Goal: Task Accomplishment & Management: Use online tool/utility

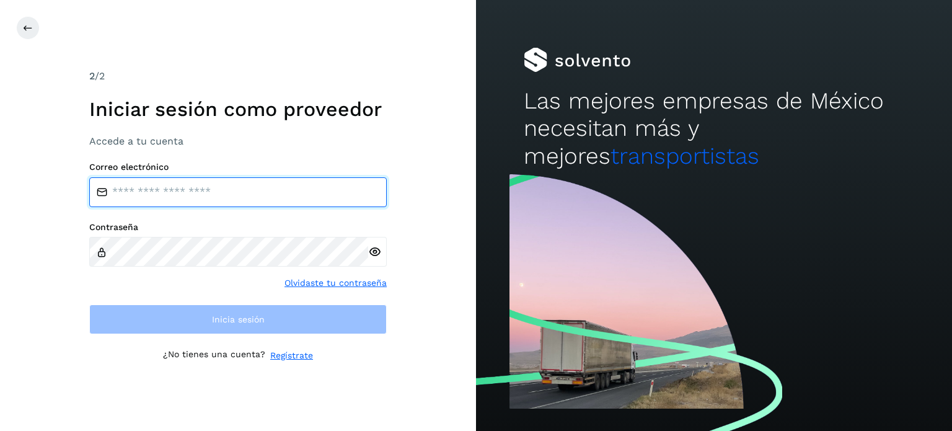
type input "**********"
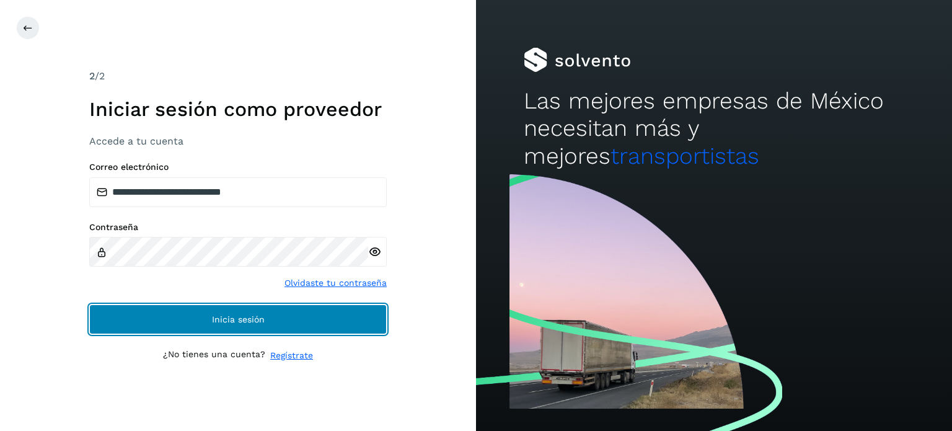
click at [129, 322] on button "Inicia sesión" at bounding box center [237, 319] width 297 height 30
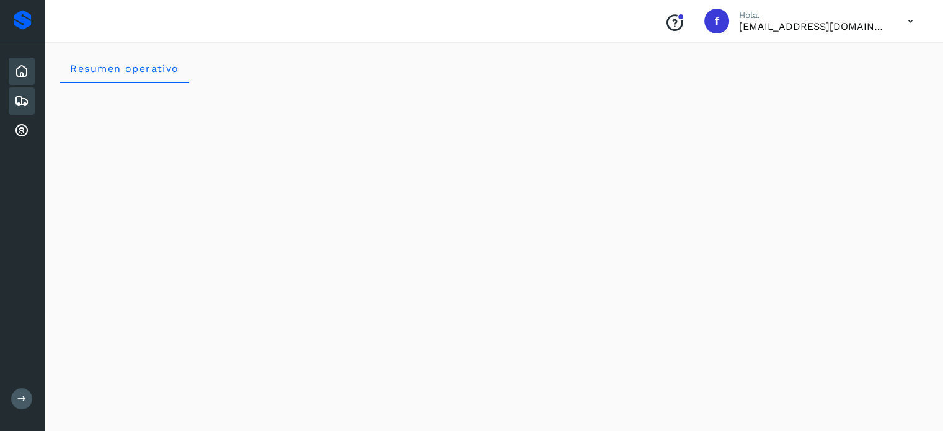
click at [20, 99] on icon at bounding box center [21, 101] width 15 height 15
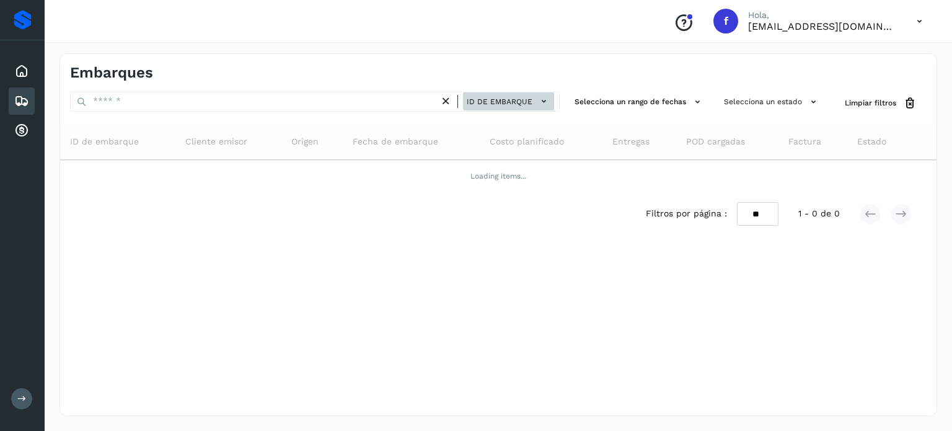
click at [504, 101] on span "ID de embarque" at bounding box center [500, 101] width 66 height 11
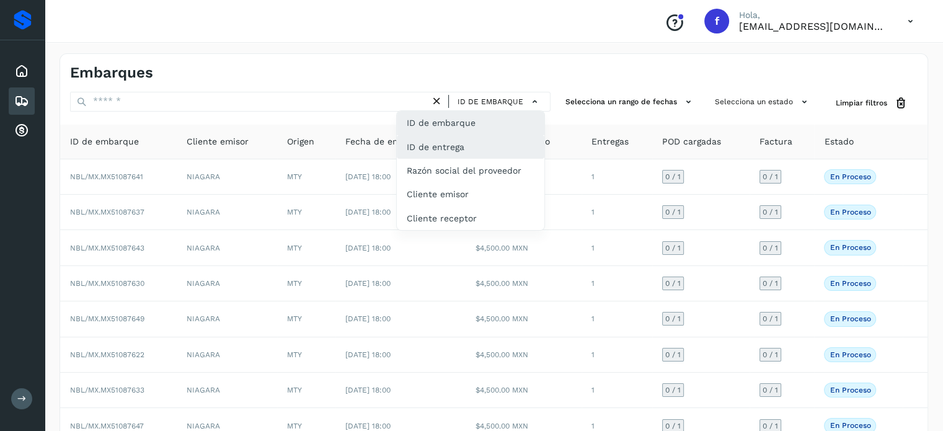
click at [473, 144] on div "ID de entrega" at bounding box center [471, 147] width 148 height 24
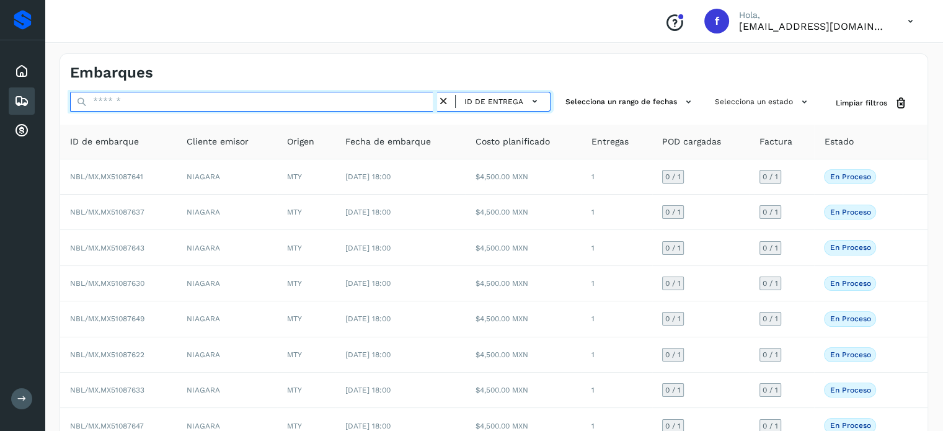
click at [133, 101] on input "text" at bounding box center [253, 102] width 367 height 20
paste input "*********"
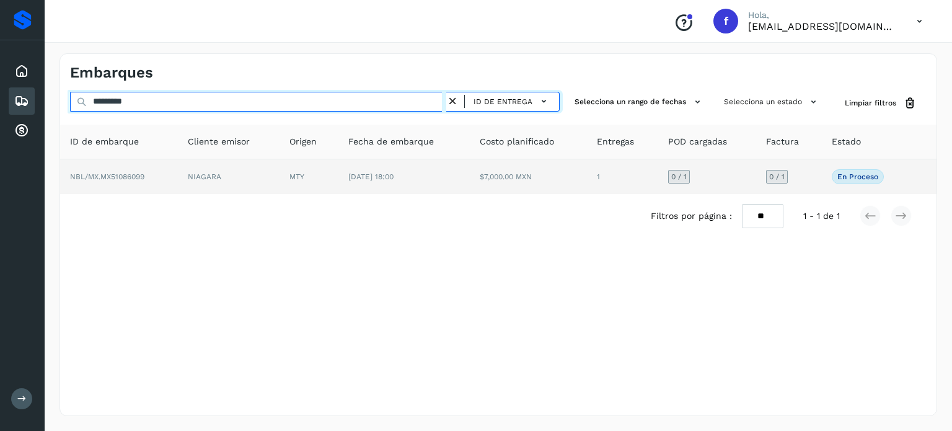
type input "*********"
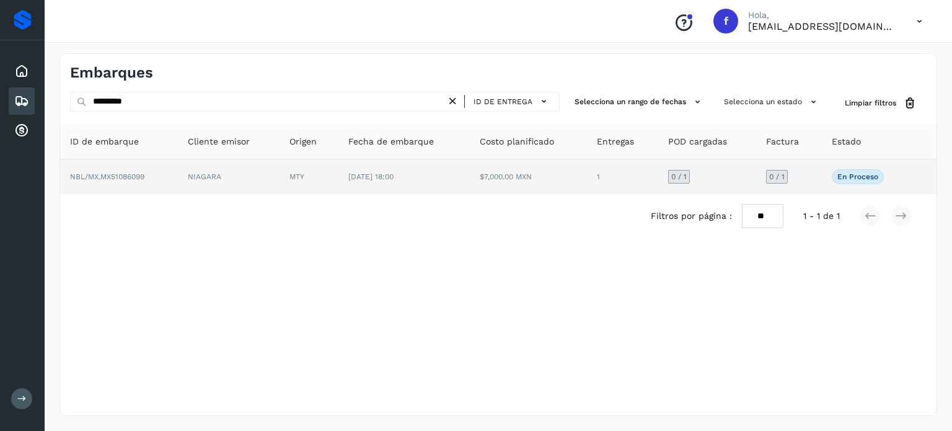
click at [121, 174] on span "NBL/MX.MX51086099" at bounding box center [107, 176] width 74 height 9
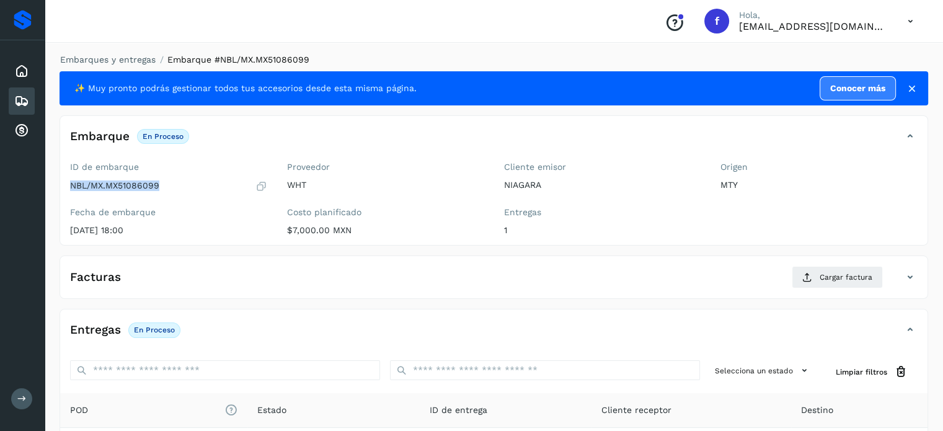
drag, startPoint x: 157, startPoint y: 188, endPoint x: 71, endPoint y: 195, distance: 87.1
click at [71, 195] on div "ID de embarque NBL/MX.MX51086099 Fecha de embarque [DATE] 18:00" at bounding box center [168, 201] width 217 height 88
copy p "NBL/MX.MX51086099"
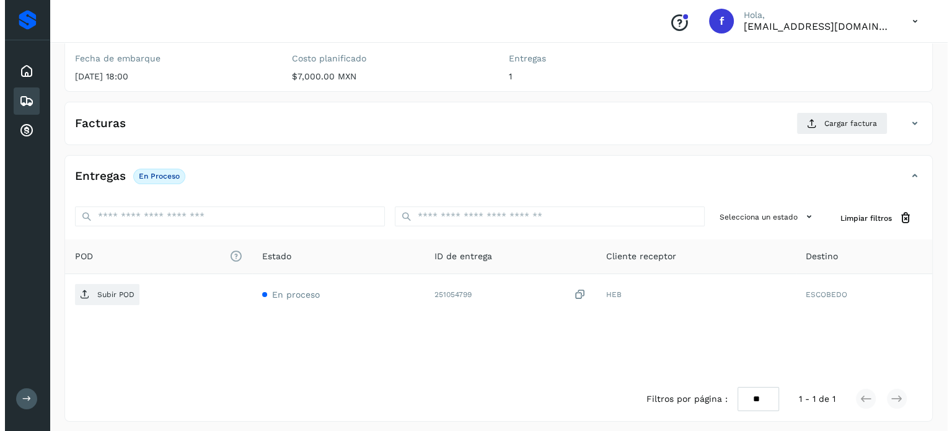
scroll to position [157, 0]
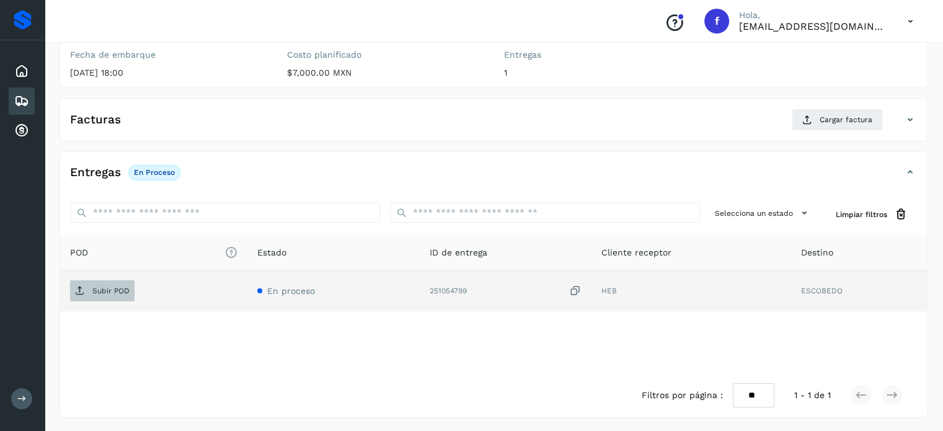
click at [89, 292] on span "Subir POD" at bounding box center [102, 291] width 64 height 20
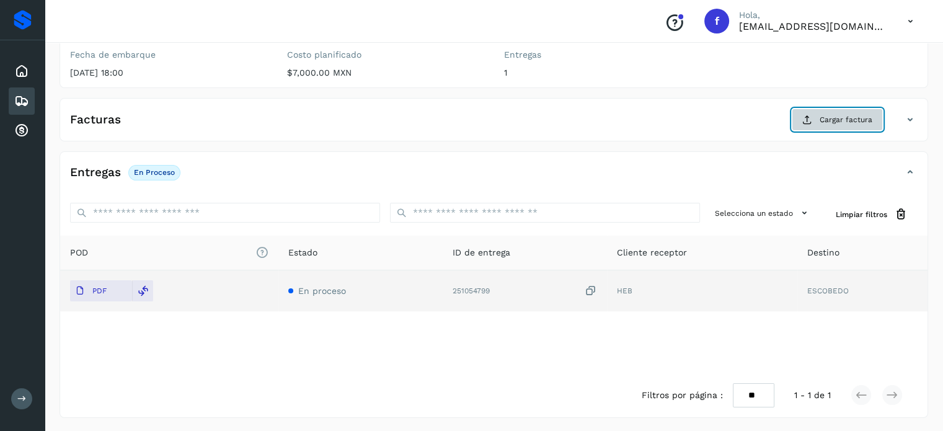
click at [809, 115] on icon at bounding box center [807, 120] width 10 height 10
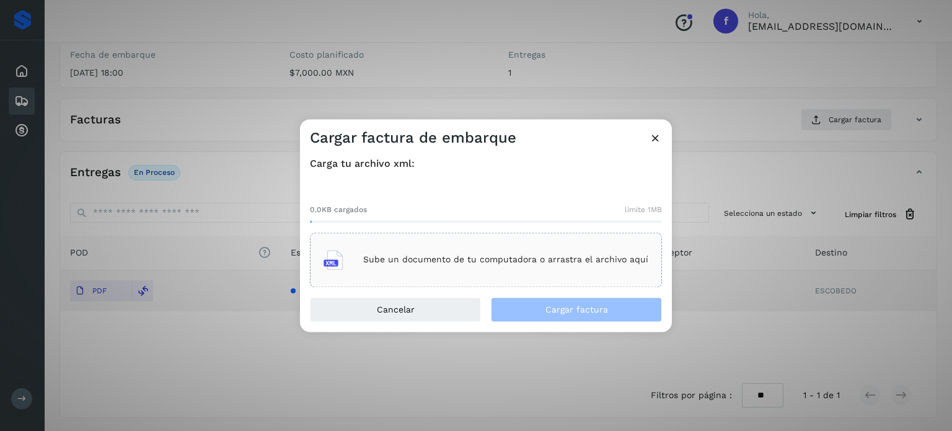
click at [456, 247] on div "Sube un documento de tu computadora o arrastra el archivo aquí" at bounding box center [486, 259] width 325 height 33
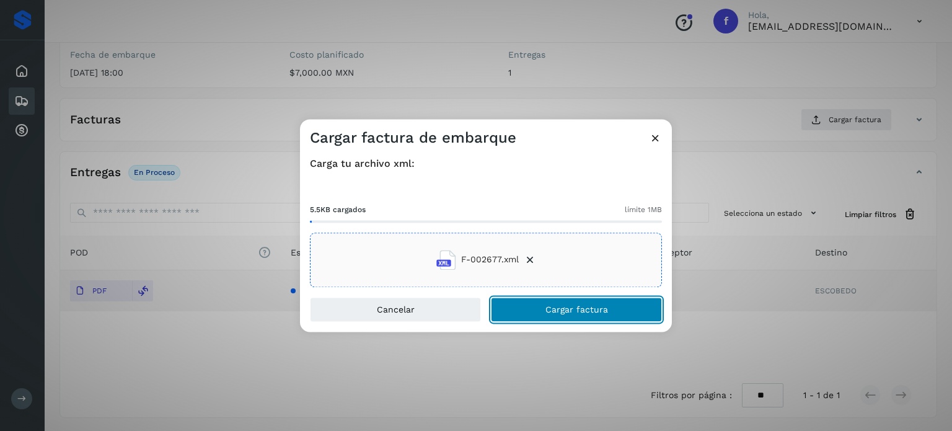
click at [555, 303] on button "Cargar factura" at bounding box center [576, 309] width 171 height 25
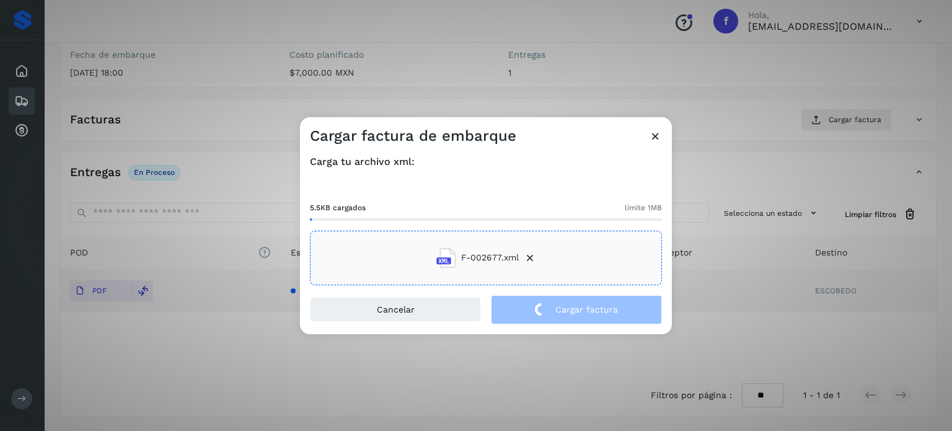
drag, startPoint x: 511, startPoint y: 284, endPoint x: 10, endPoint y: 100, distance: 533.7
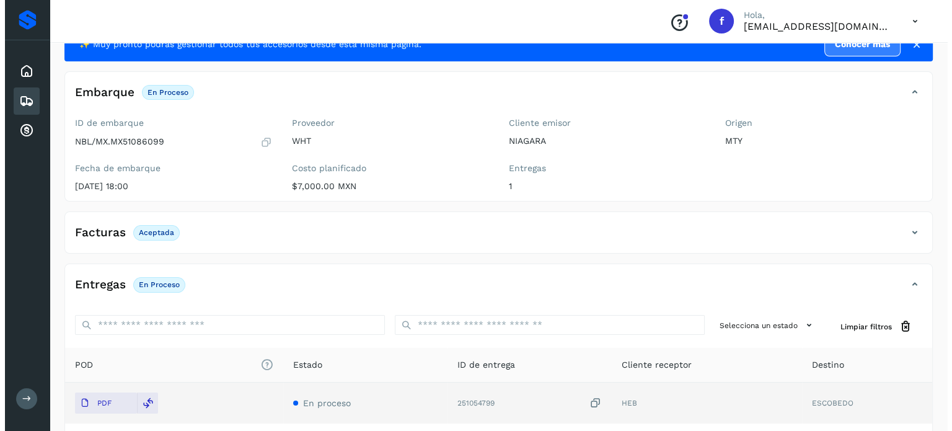
scroll to position [0, 0]
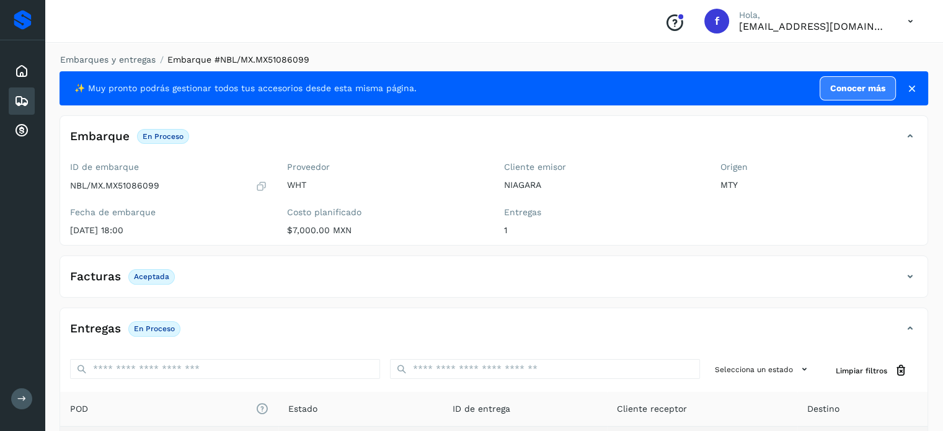
click at [908, 19] on icon at bounding box center [909, 21] width 25 height 25
click at [811, 55] on div "Cerrar sesión" at bounding box center [849, 56] width 148 height 24
